Goal: Transaction & Acquisition: Purchase product/service

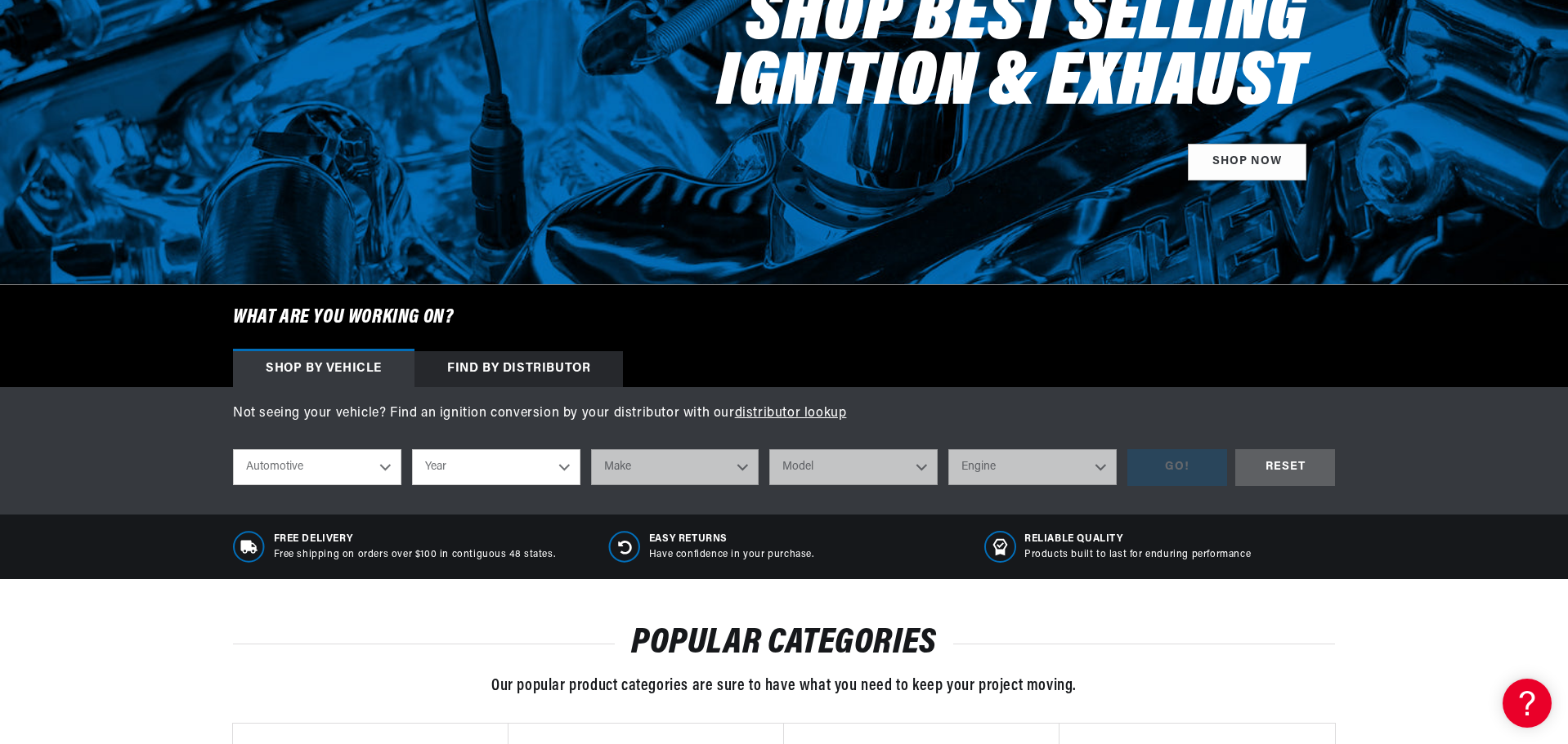
select select "1962"
select select "Jeep"
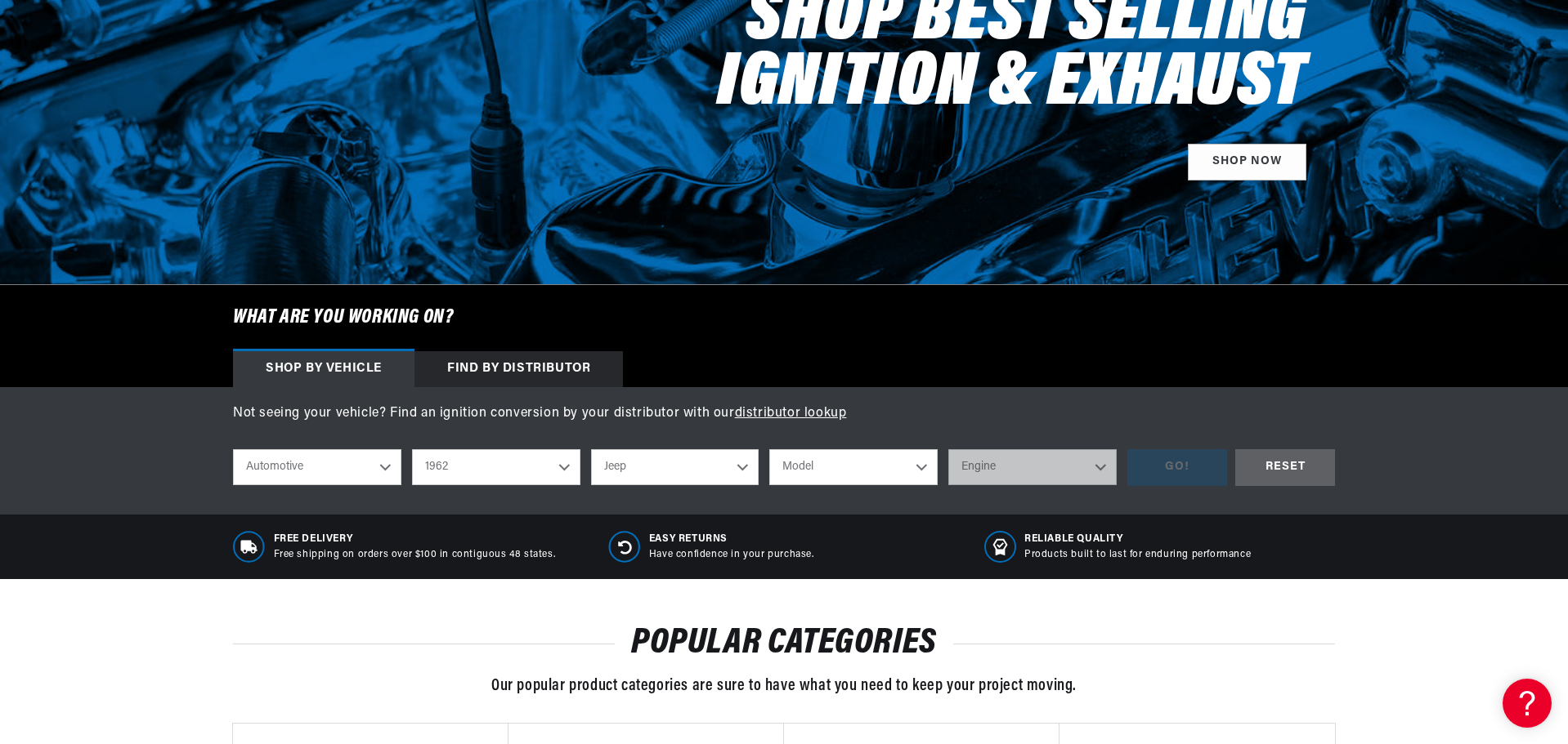
select select "CJ5"
select select "2.2L"
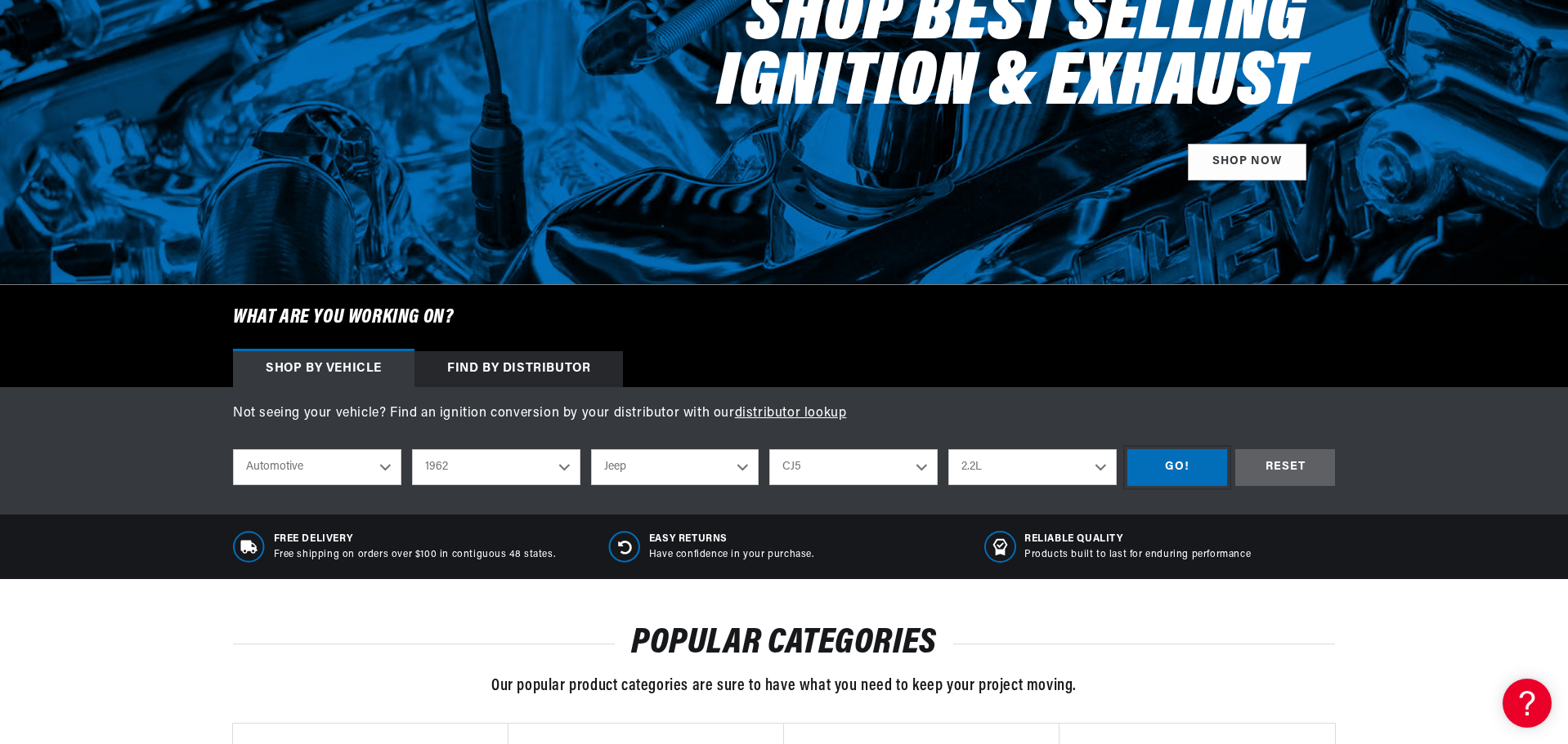
click at [1169, 473] on div "GO!" at bounding box center [1177, 468] width 100 height 37
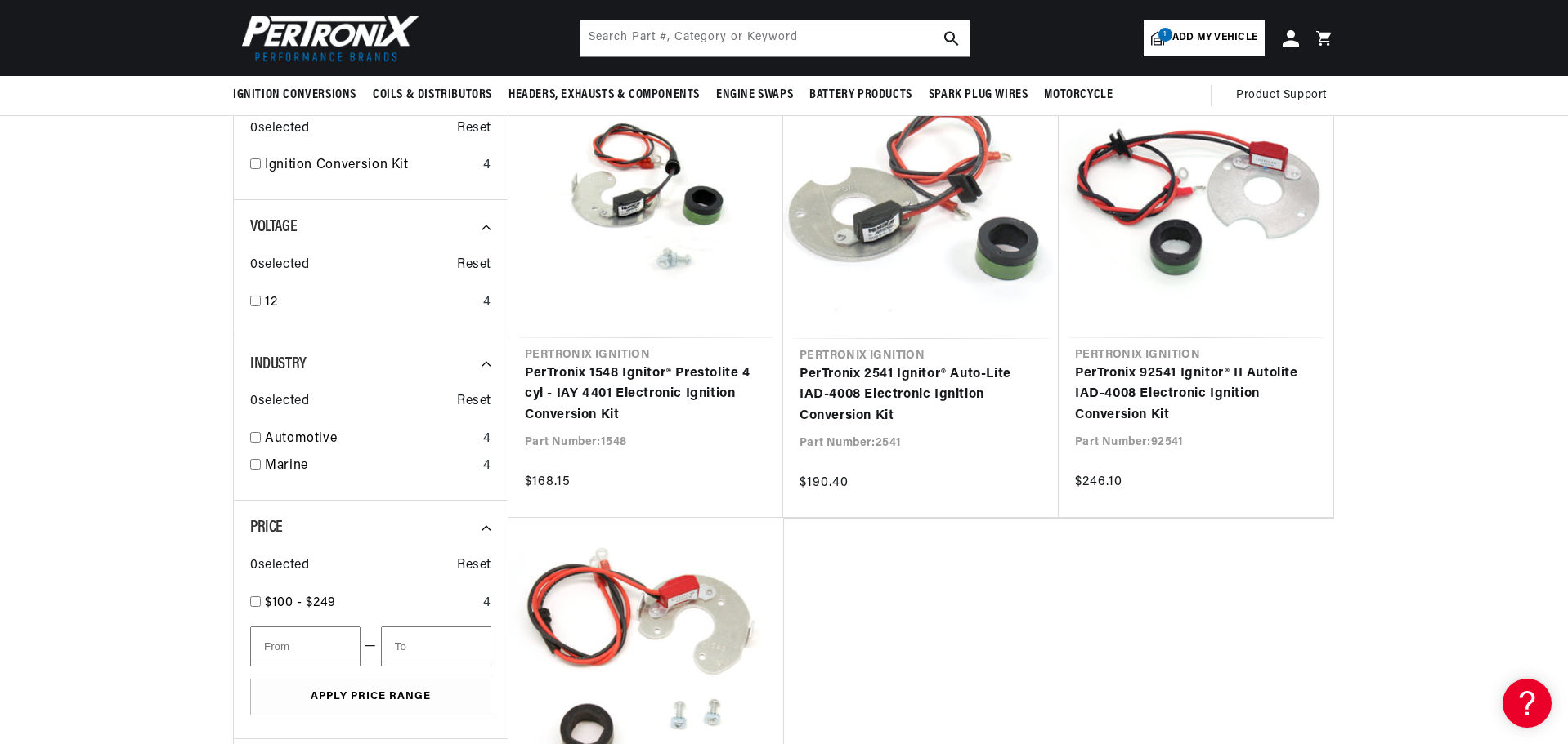
scroll to position [0, 495]
click at [259, 165] on input "checkbox" at bounding box center [255, 163] width 11 height 11
checkbox input "true"
click at [252, 301] on input "checkbox" at bounding box center [255, 301] width 11 height 11
checkbox input "true"
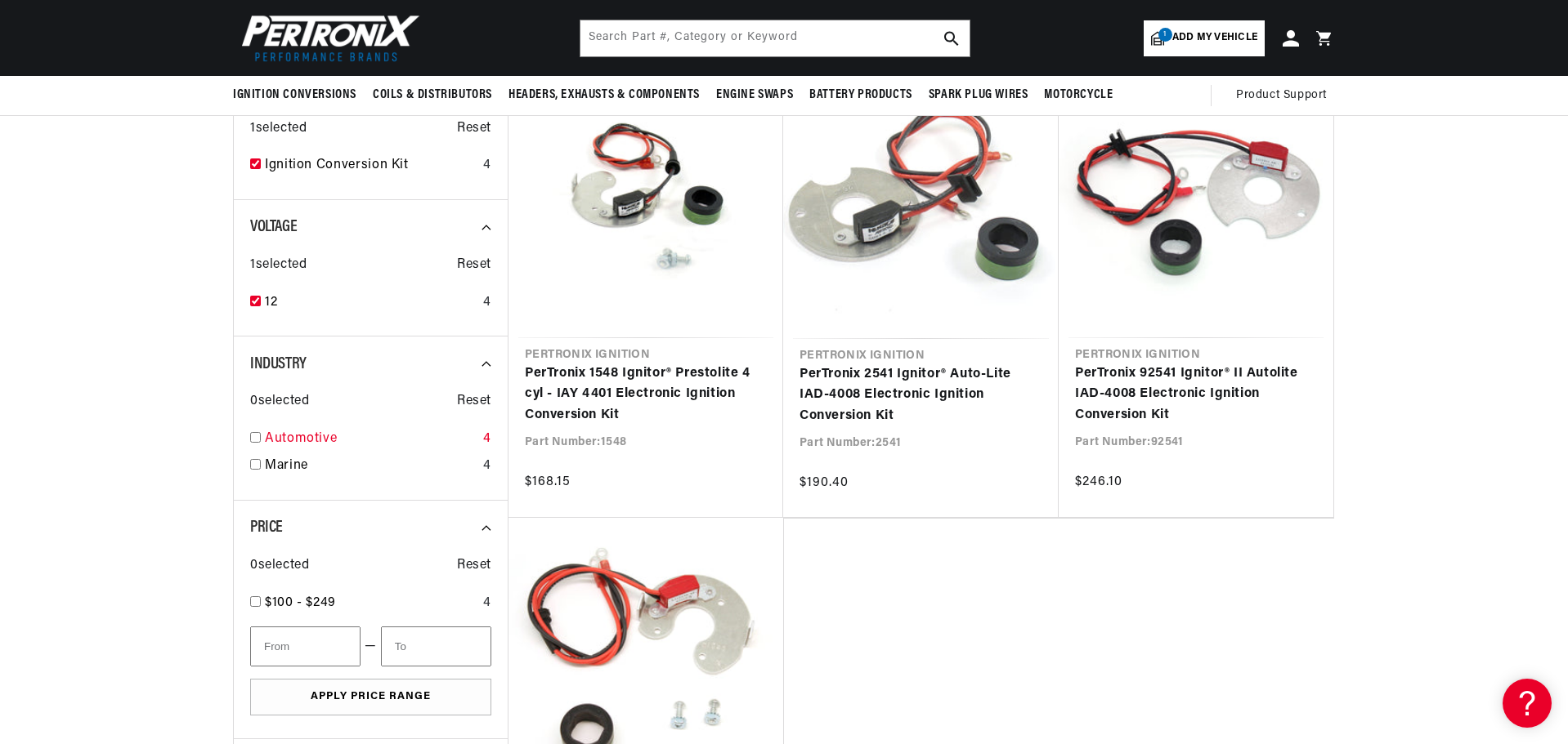
click at [255, 437] on input "checkbox" at bounding box center [255, 437] width 11 height 11
checkbox input "true"
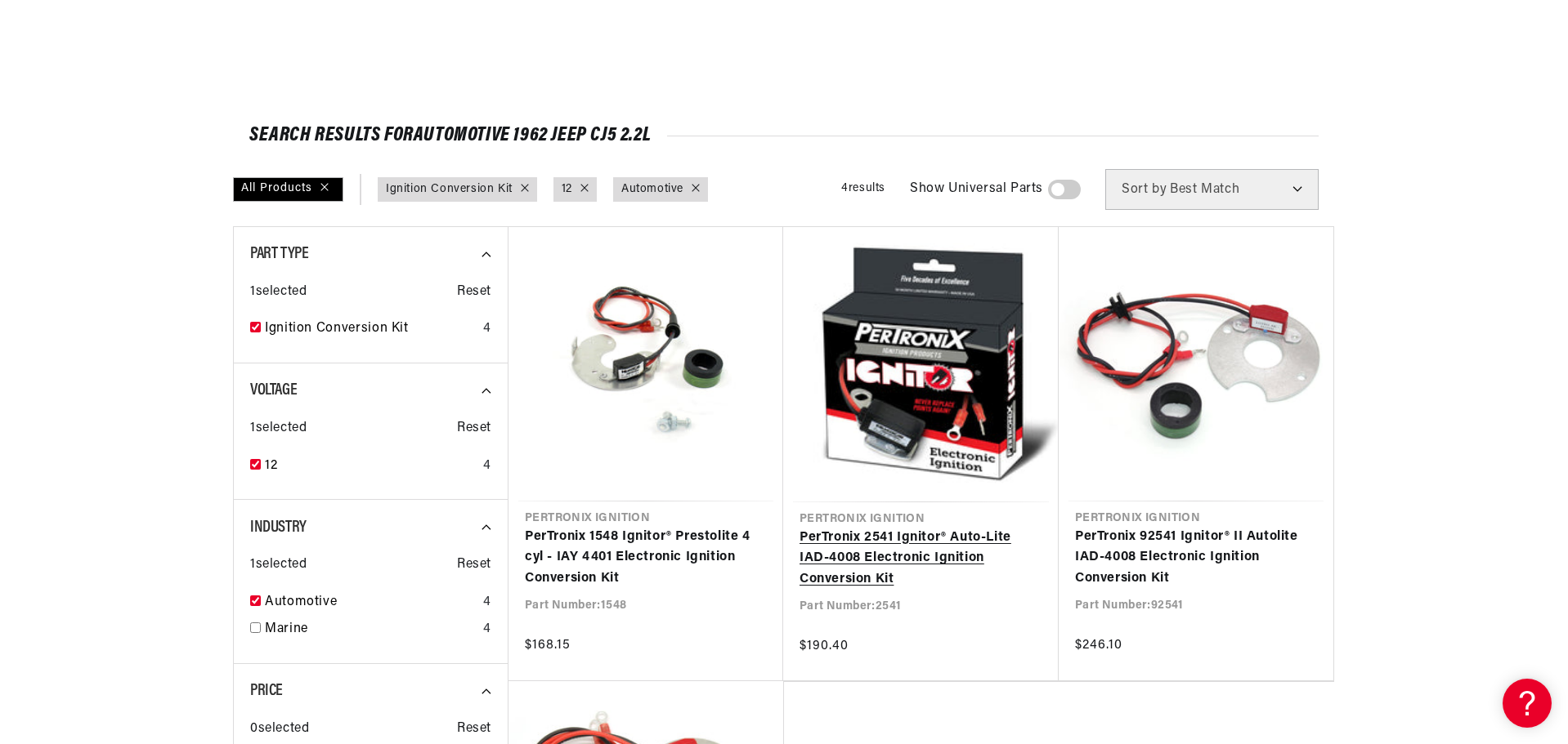
click at [889, 555] on link "PerTronix 2541 Ignitor® Auto-Lite IAD-4008 Electronic Ignition Conversion Kit" at bounding box center [921, 559] width 243 height 63
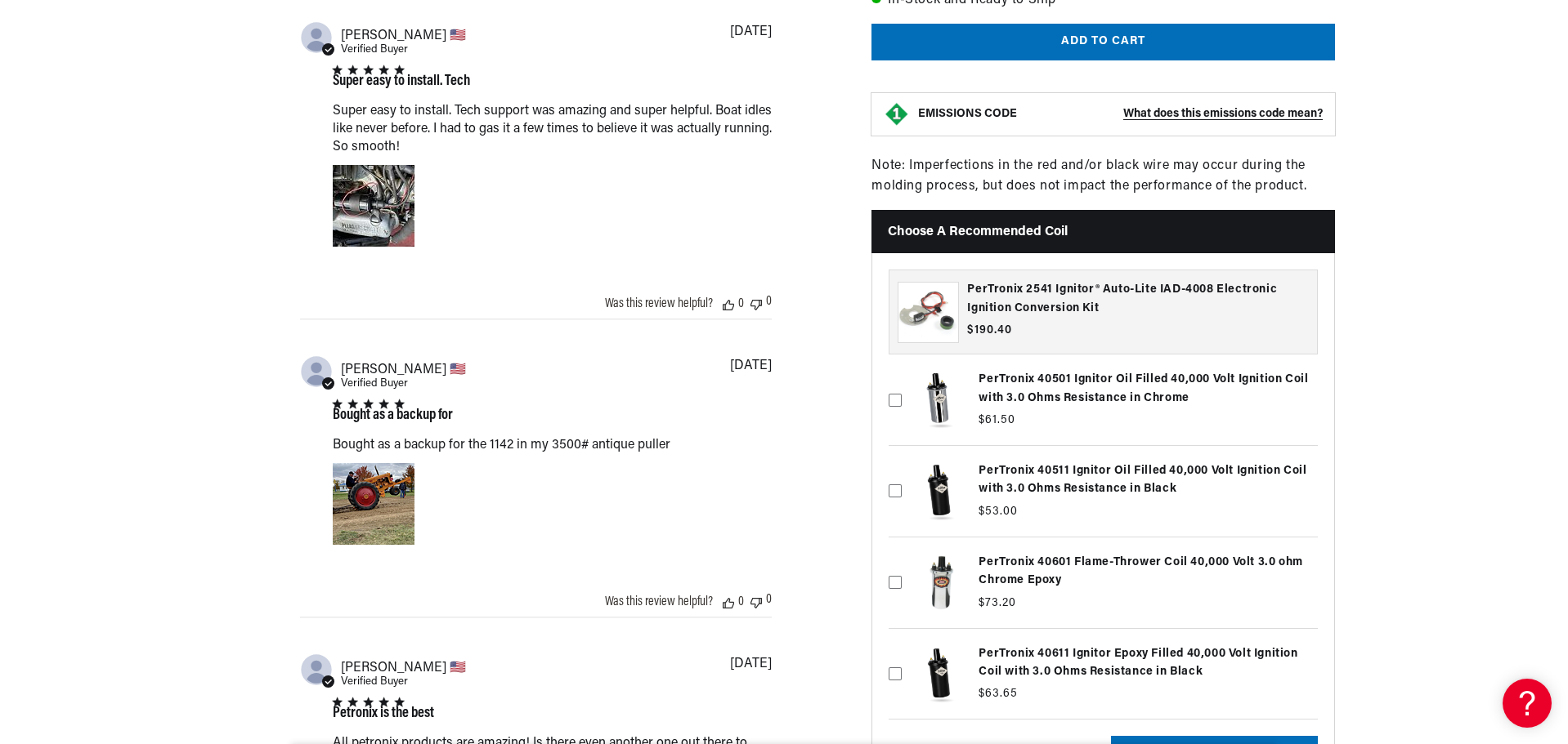
click at [896, 484] on icon at bounding box center [894, 490] width 13 height 13
click at [896, 472] on input "checkbox" at bounding box center [894, 464] width 13 height 13
checkbox input "true"
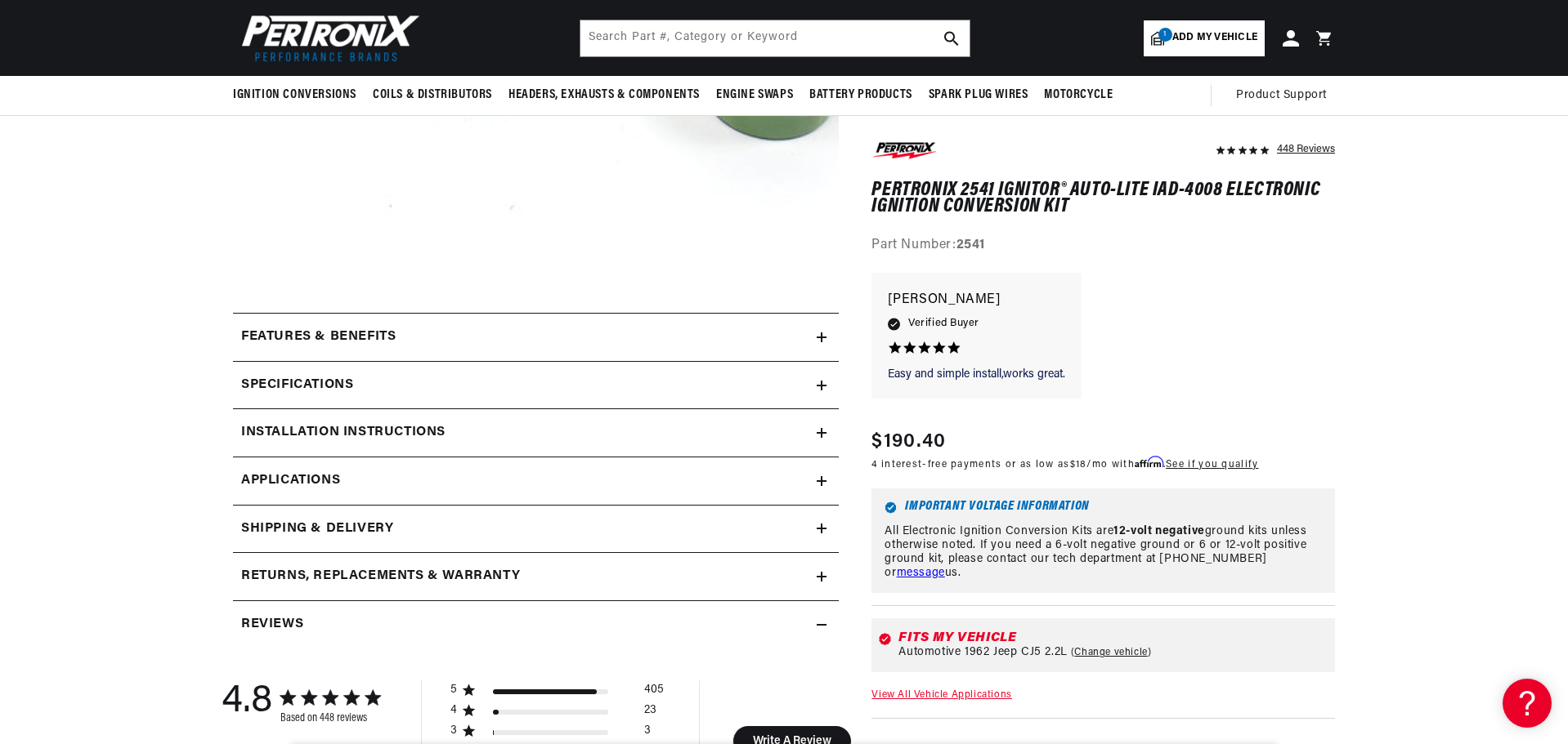
scroll to position [0, 495]
click at [824, 432] on icon at bounding box center [821, 433] width 10 height 10
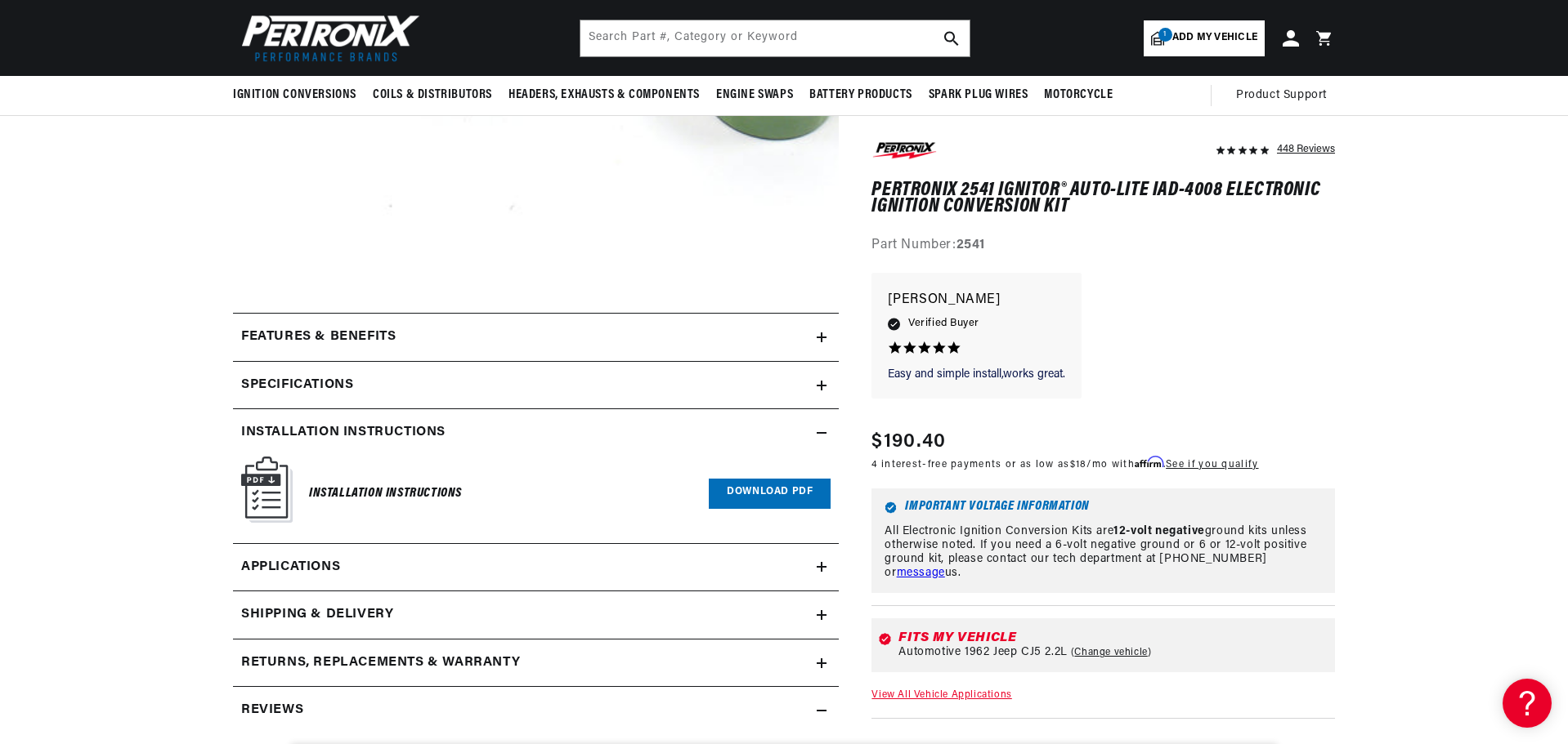
click at [760, 491] on link "Download PDF" at bounding box center [768, 493] width 122 height 30
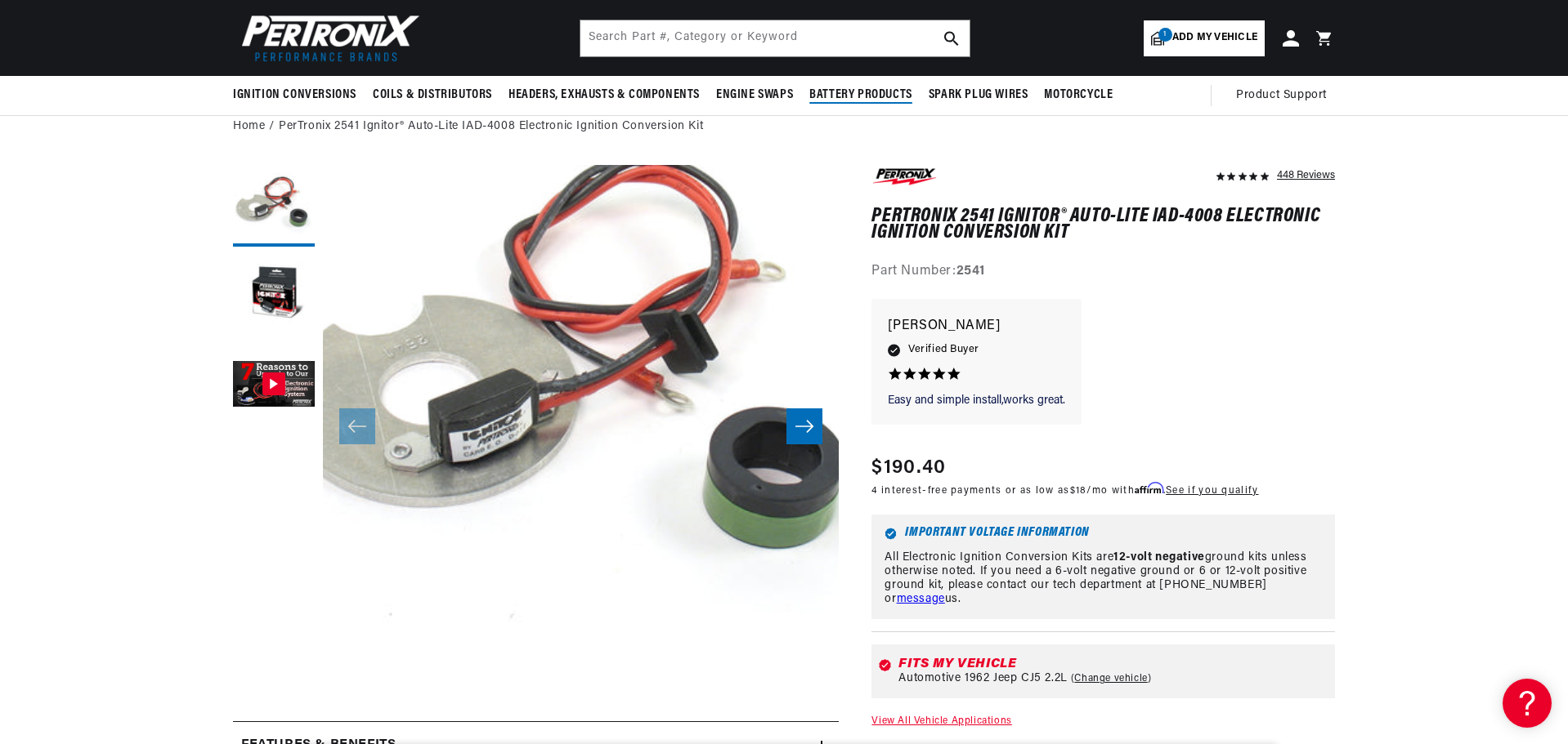
scroll to position [0, 0]
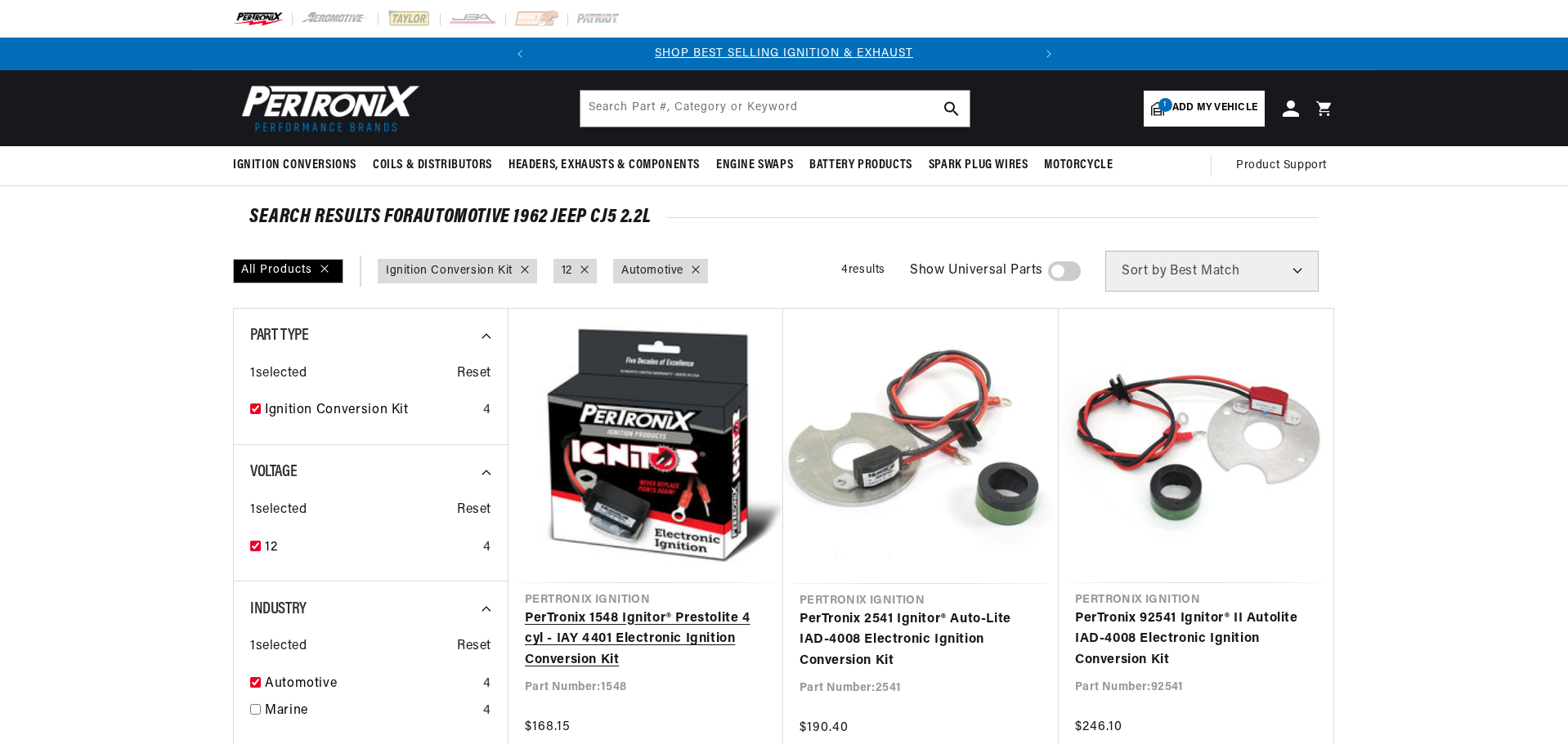
scroll to position [82, 0]
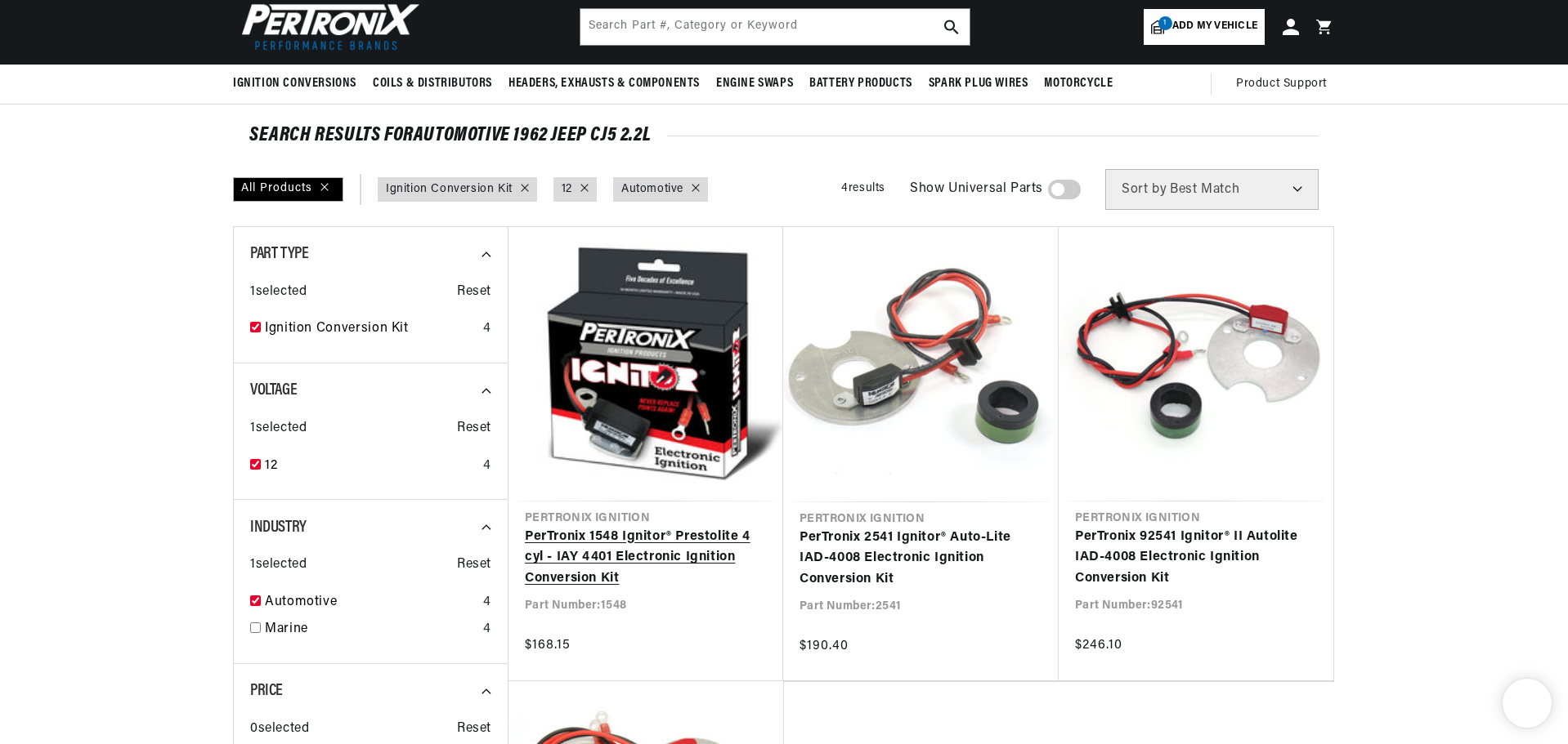
click at [609, 533] on link "PerTronix 1548 Ignitor® Prestolite 4 cyl - IAY 4401 Electronic Ignition Convers…" at bounding box center [645, 558] width 242 height 63
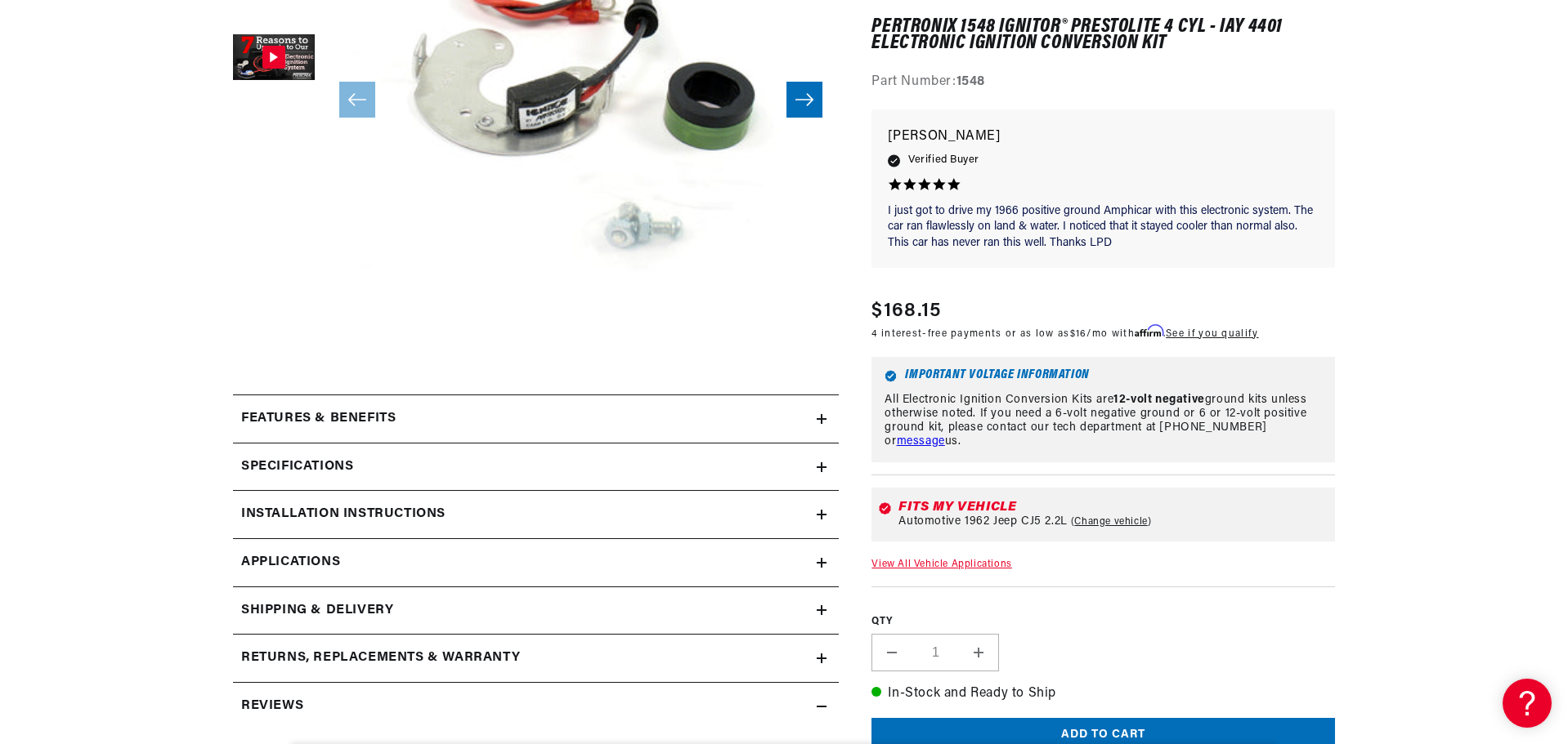
click at [816, 468] on summary "Specifications" at bounding box center [535, 467] width 606 height 48
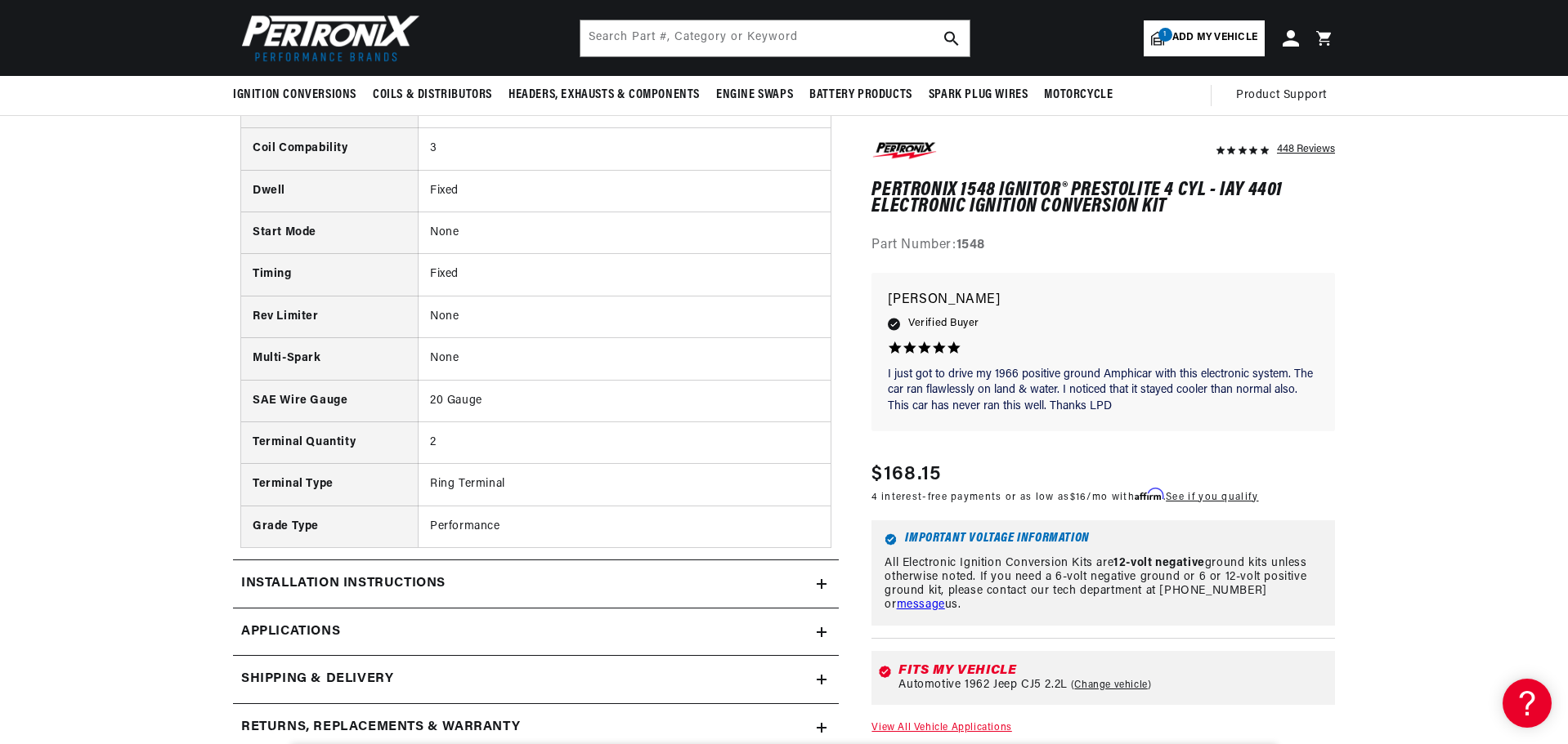
scroll to position [407, 0]
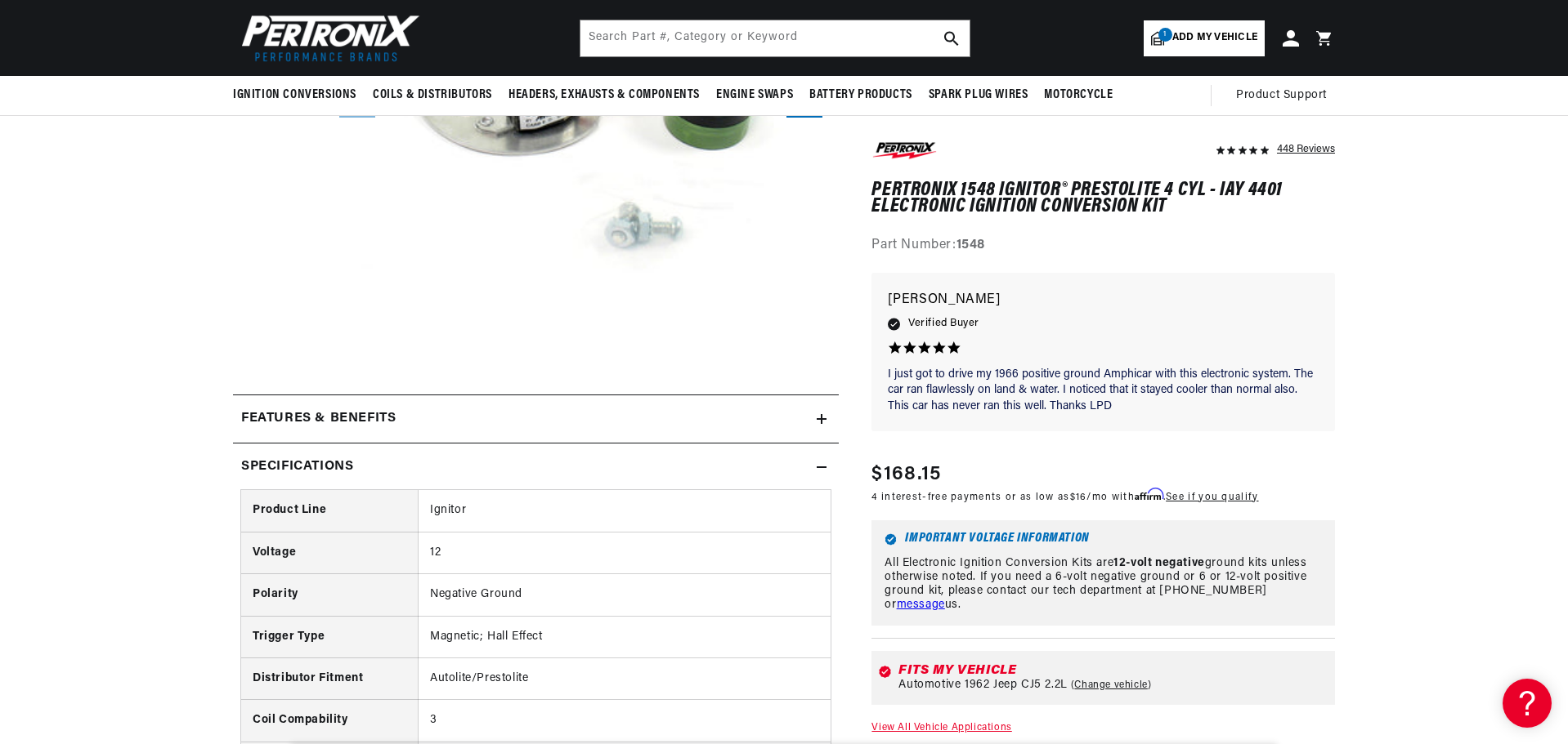
click at [819, 471] on icon at bounding box center [821, 468] width 10 height 10
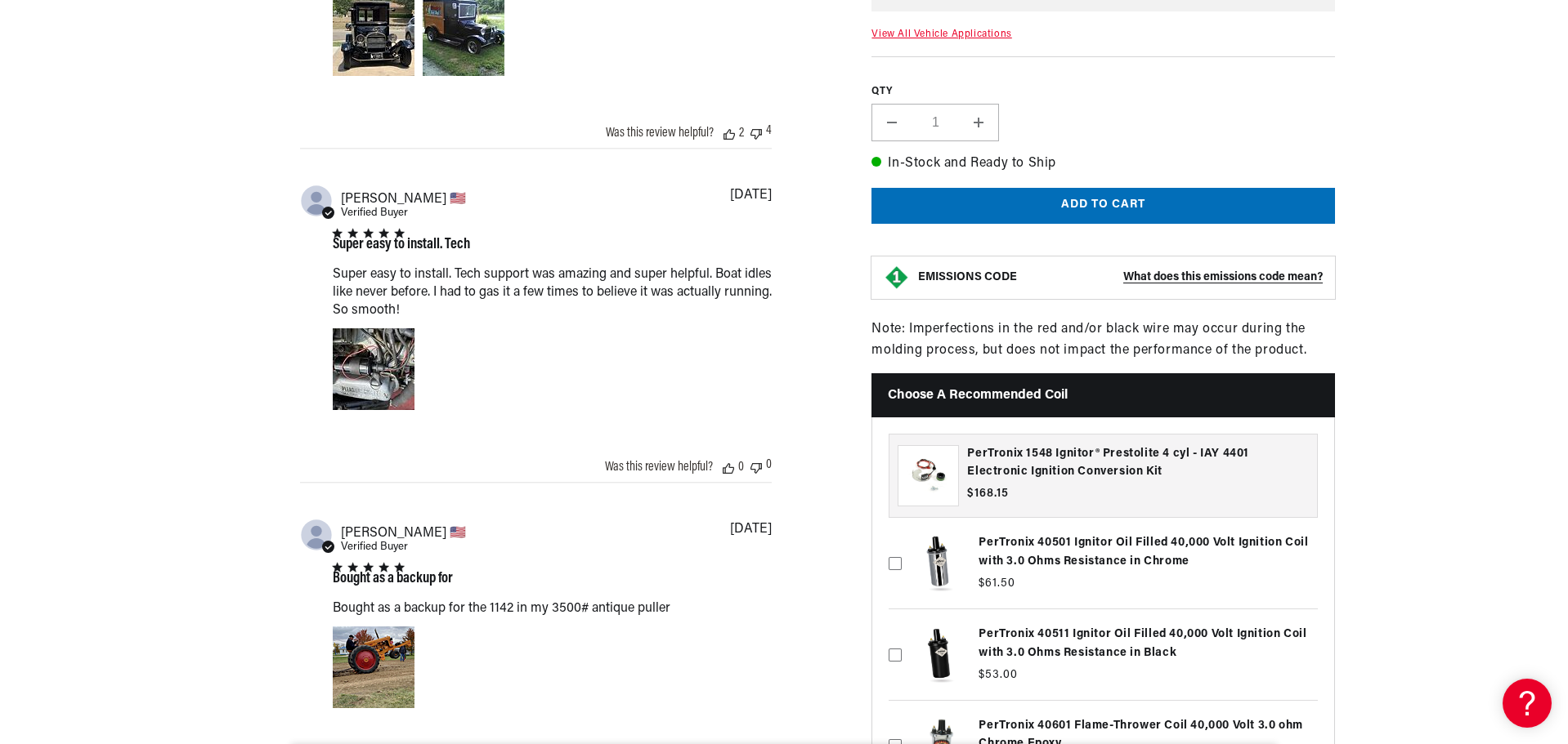
scroll to position [1633, 0]
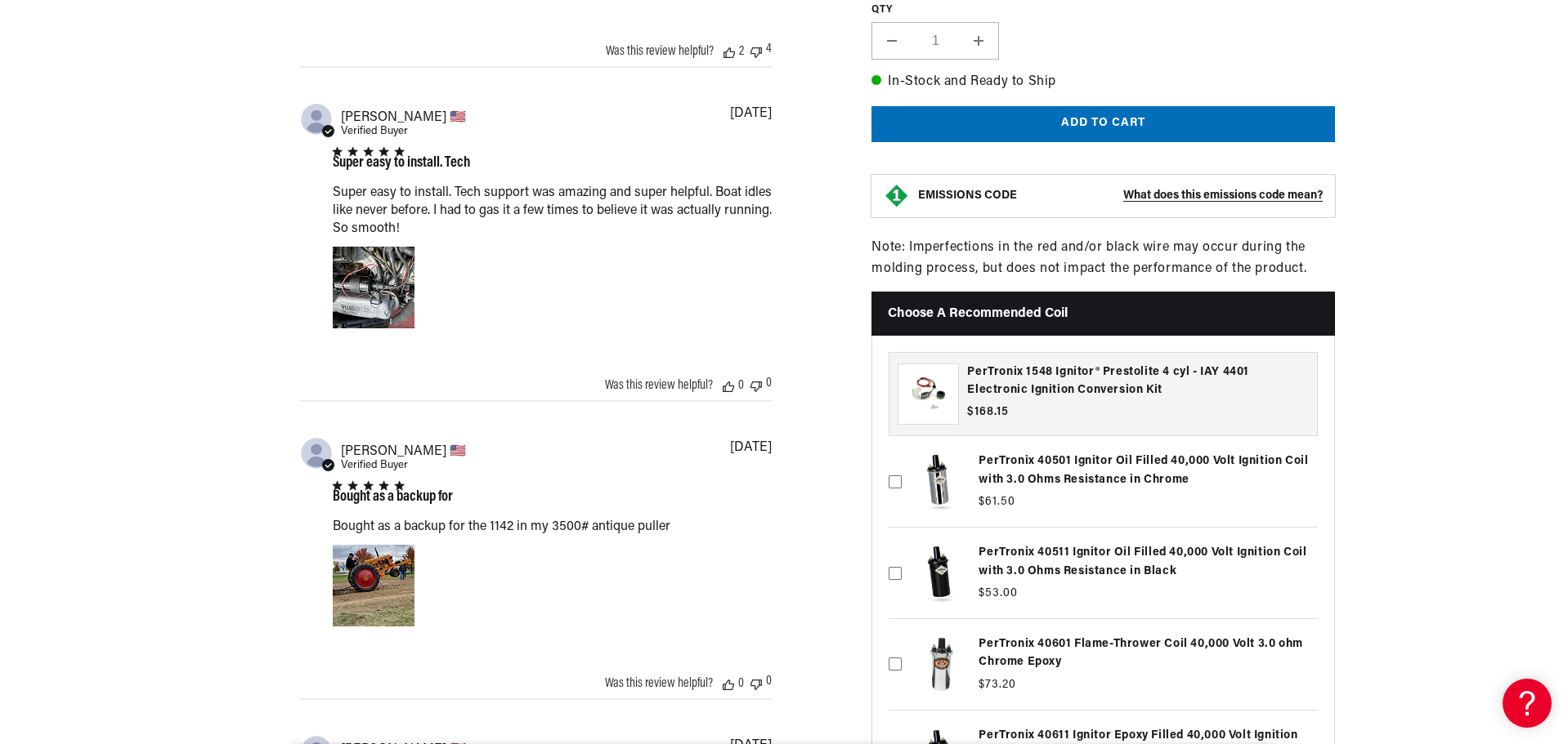
click at [890, 566] on icon at bounding box center [894, 572] width 13 height 13
click at [890, 553] on input "checkbox" at bounding box center [894, 546] width 13 height 13
checkbox input "true"
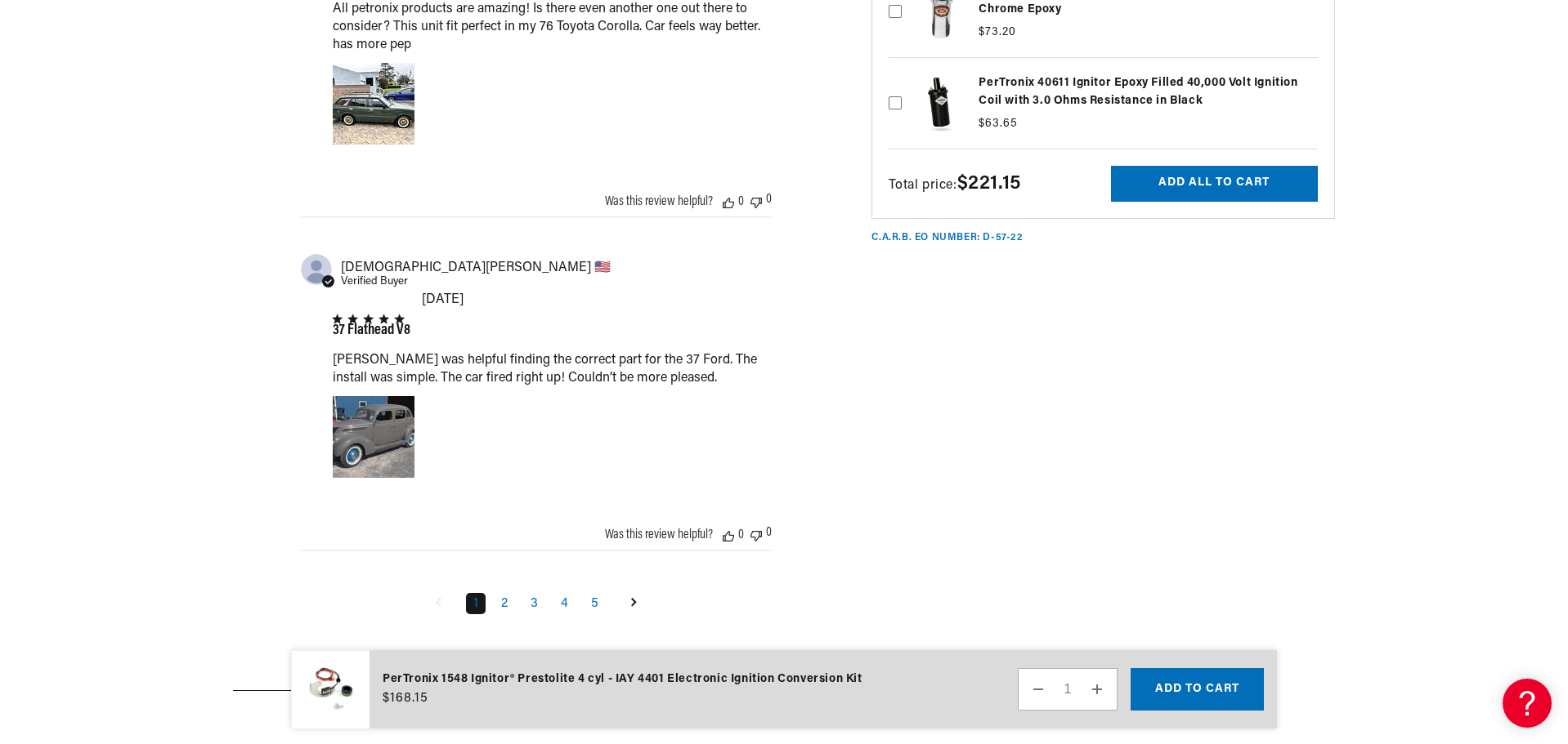
scroll to position [2612, 0]
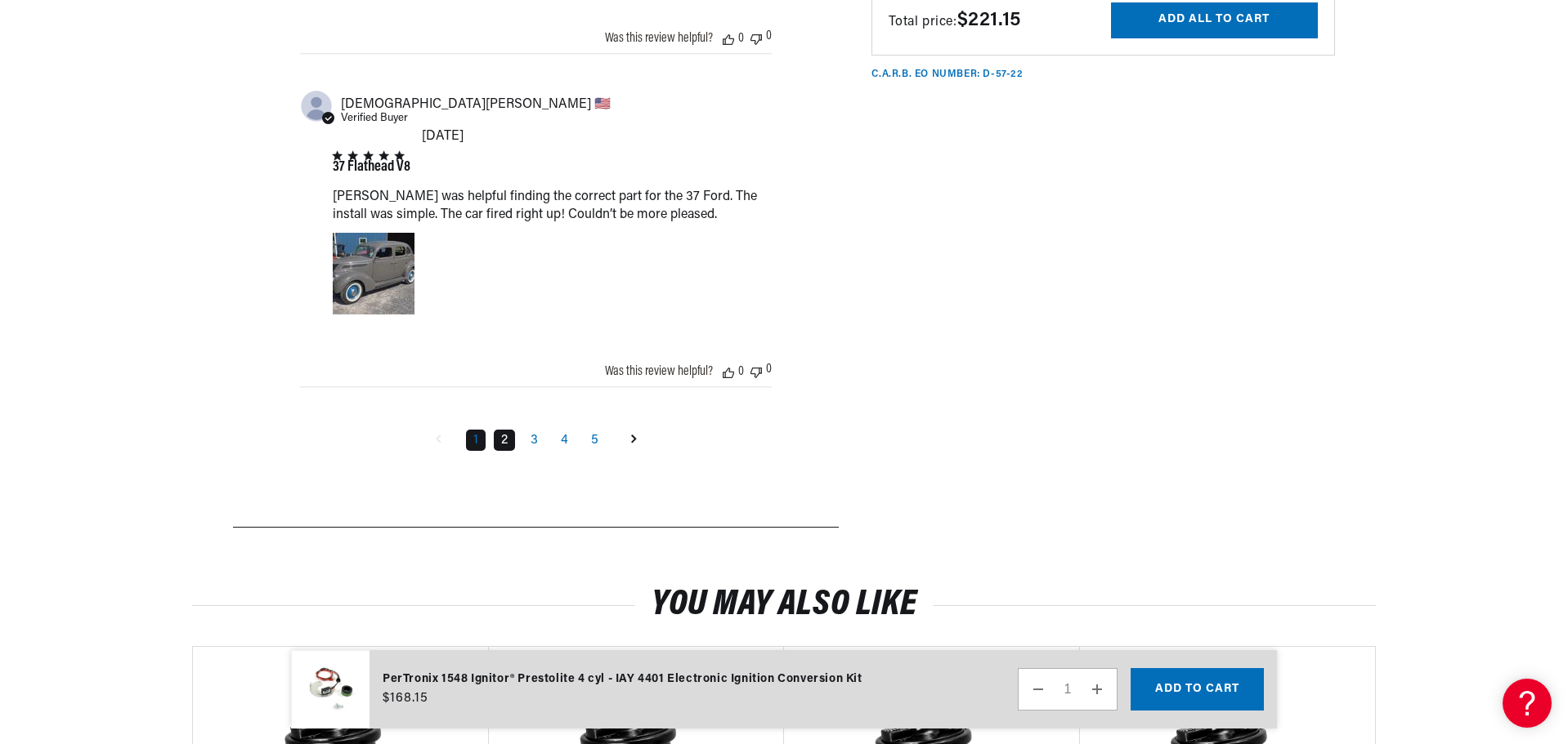
click at [509, 430] on link "2" at bounding box center [504, 441] width 21 height 21
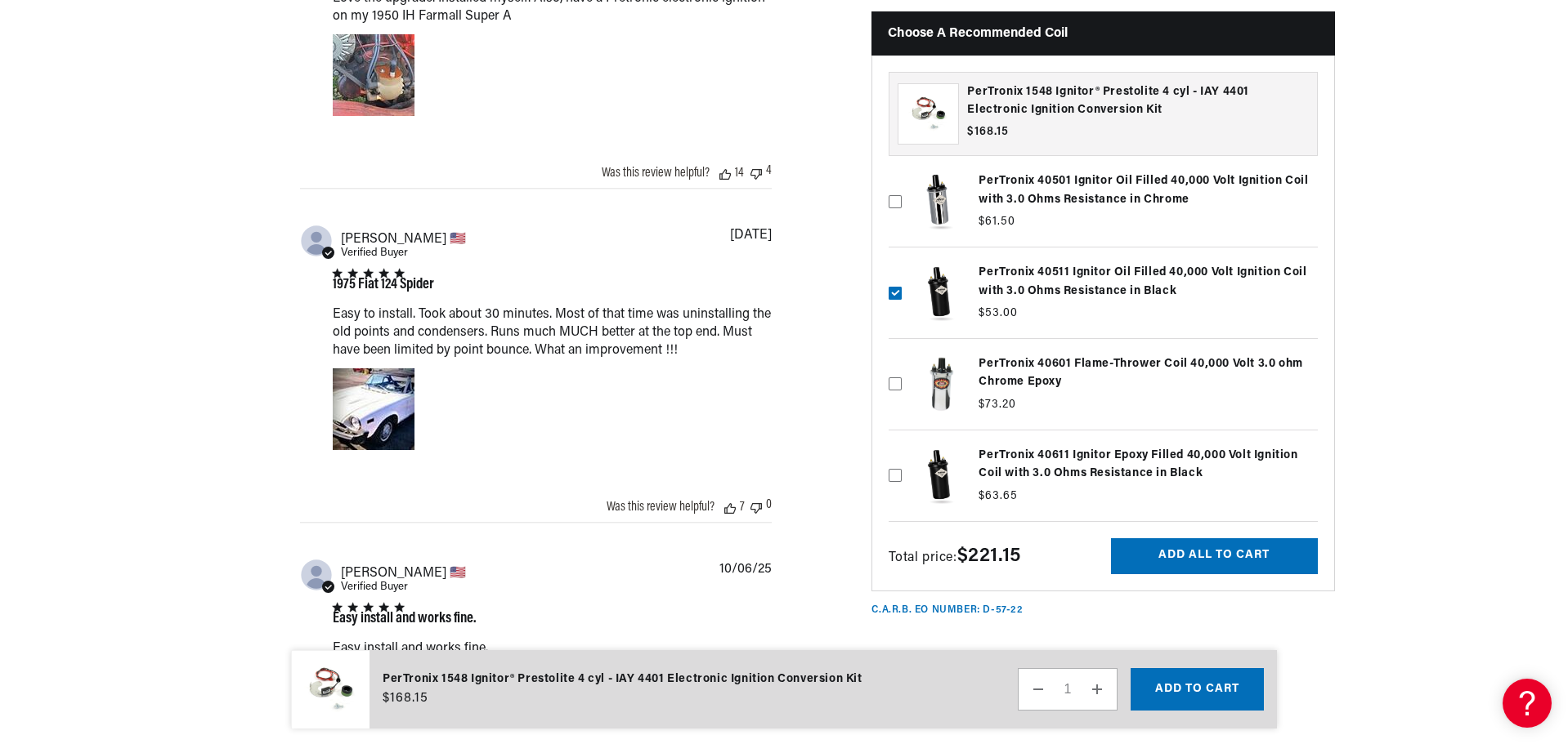
scroll to position [2140, 0]
